Goal: Information Seeking & Learning: Check status

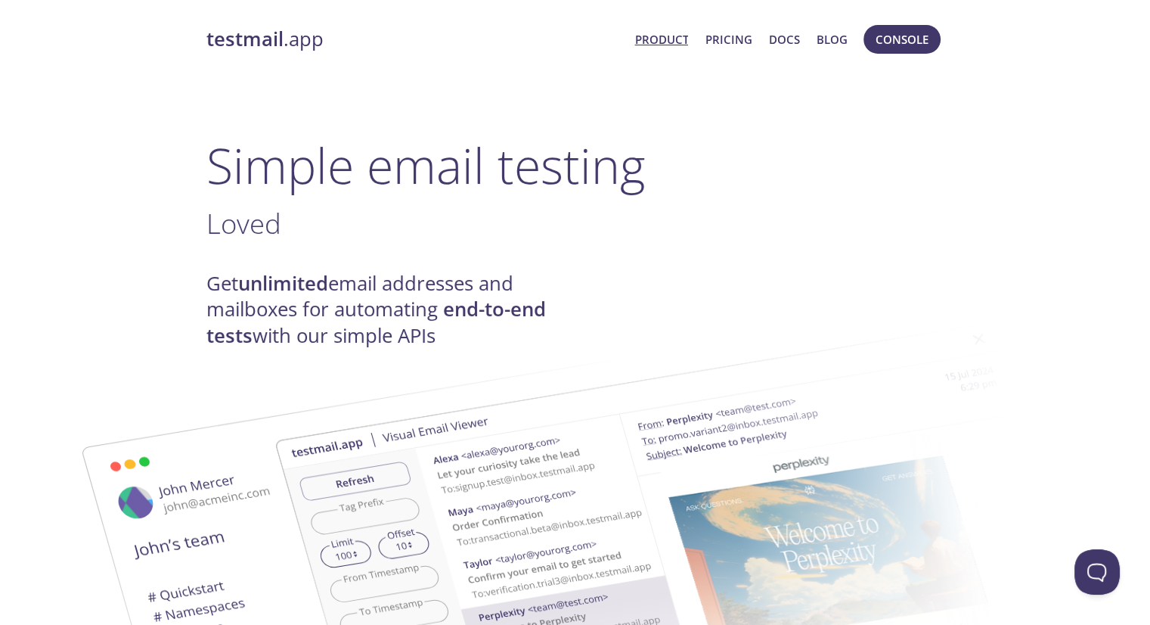
click at [895, 172] on h1 "Simple email testing" at bounding box center [575, 165] width 738 height 58
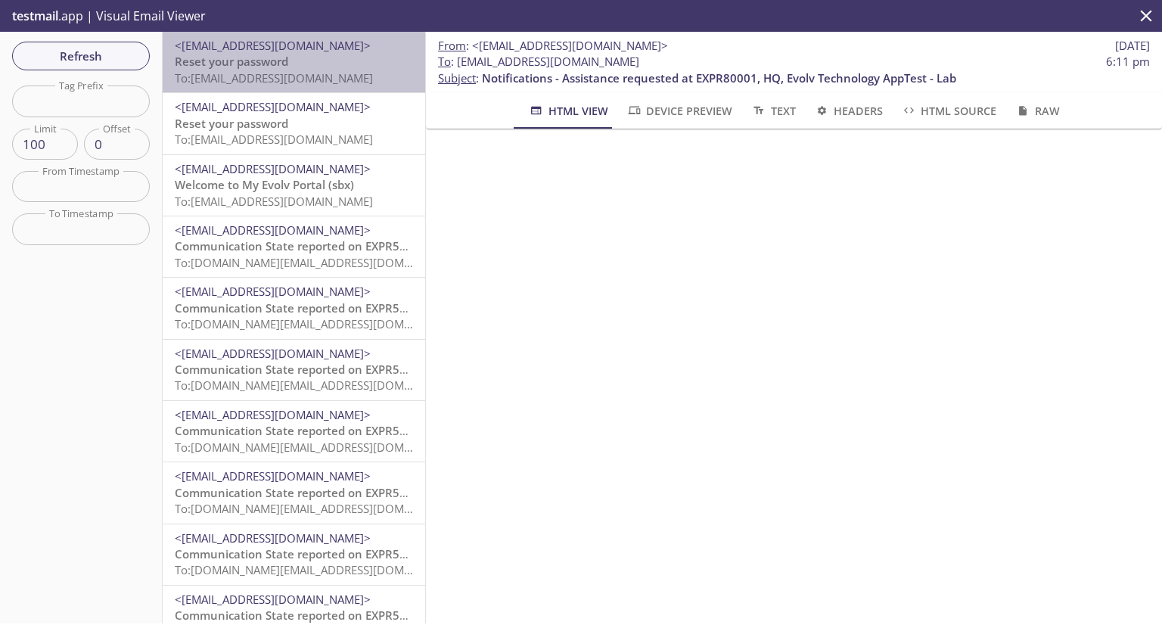
click at [293, 68] on p "Reset your password To: evolvportal.artechnicalsup@inbox.testmail.app" at bounding box center [294, 70] width 238 height 33
